Goal: Information Seeking & Learning: Check status

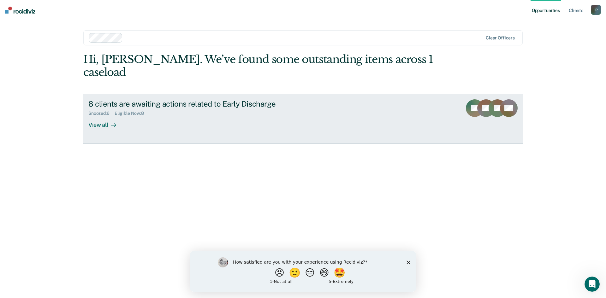
click at [100, 116] on div "View all" at bounding box center [105, 122] width 35 height 12
